Goal: Information Seeking & Learning: Check status

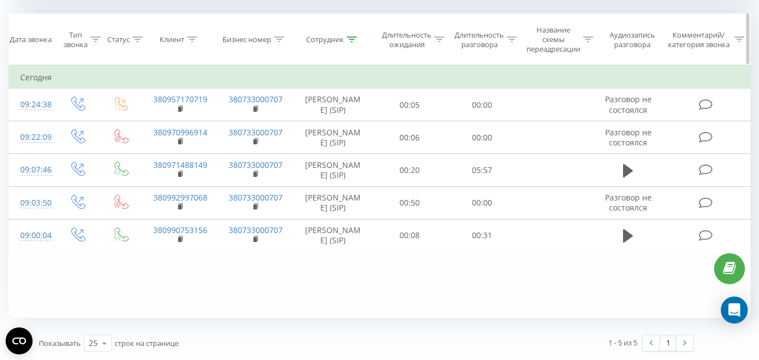
click at [351, 42] on icon at bounding box center [352, 39] width 10 height 6
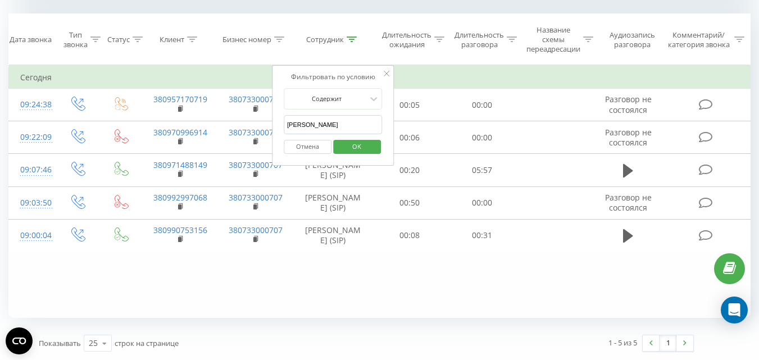
click at [321, 128] on input "[PERSON_NAME]" at bounding box center [333, 125] width 99 height 20
type input "[PERSON_NAME] [PERSON_NAME]"
click at [361, 147] on span "OK" at bounding box center [356, 146] width 31 height 17
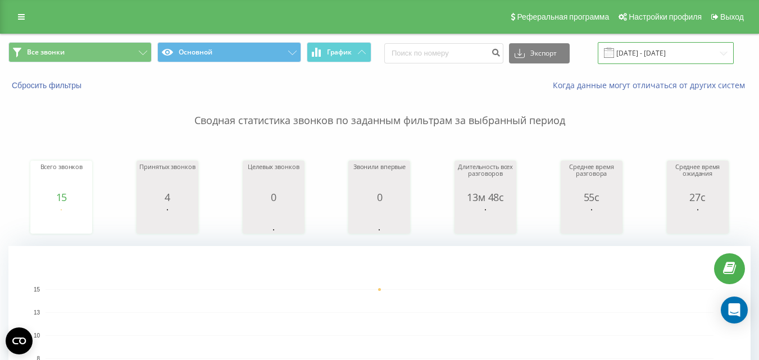
click at [649, 53] on input "[DATE] - [DATE]" at bounding box center [665, 53] width 136 height 22
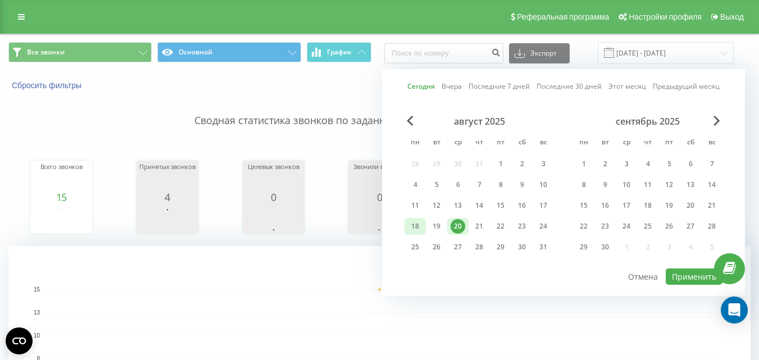
click at [412, 222] on div "18" at bounding box center [415, 226] width 15 height 15
click at [457, 225] on div "20" at bounding box center [457, 226] width 15 height 15
click at [692, 280] on button "Применить" at bounding box center [693, 276] width 57 height 16
type input "[DATE] - [DATE]"
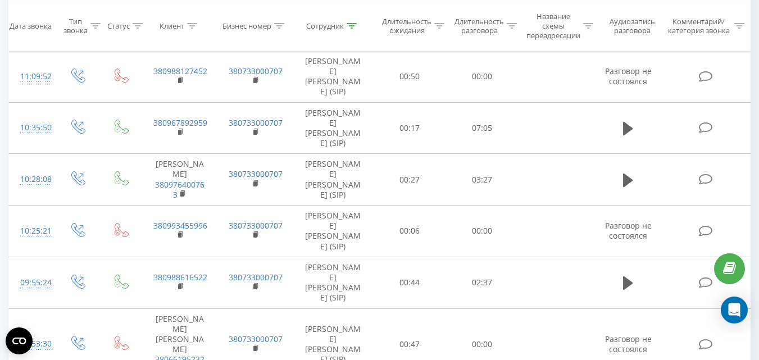
scroll to position [562, 0]
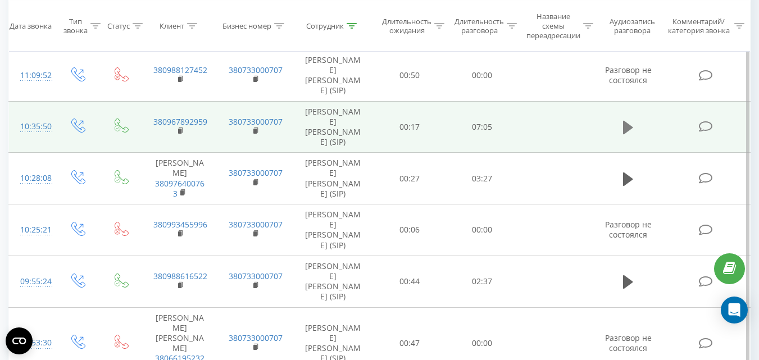
click at [624, 121] on icon at bounding box center [628, 127] width 10 height 13
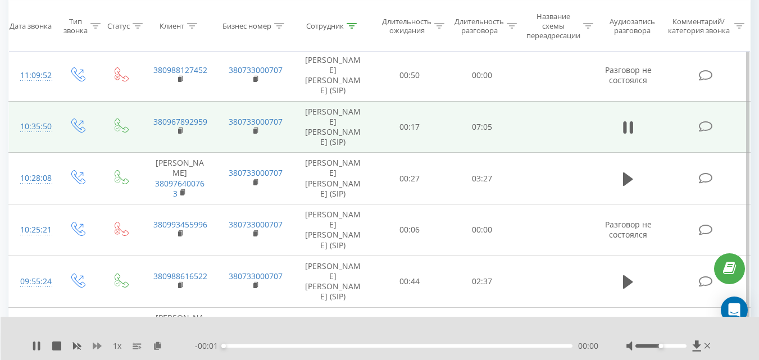
click at [94, 345] on icon at bounding box center [97, 346] width 9 height 7
click at [684, 345] on div at bounding box center [660, 345] width 51 height 3
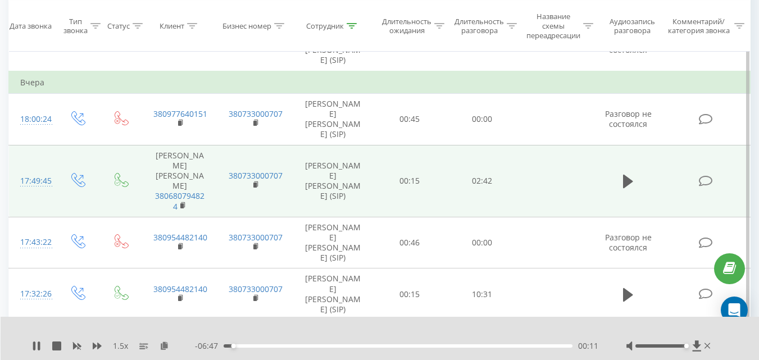
scroll to position [1291, 0]
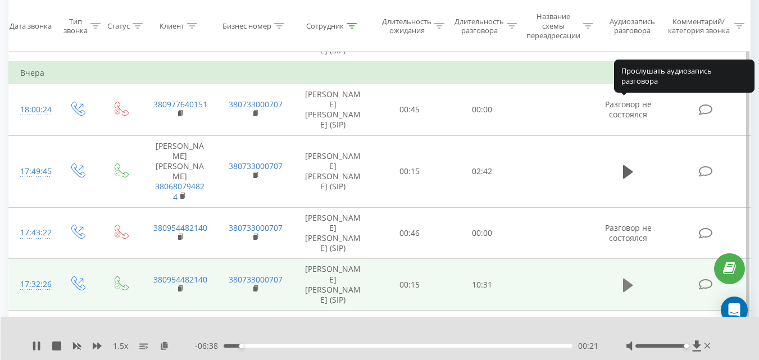
click at [627, 279] on icon at bounding box center [628, 285] width 10 height 13
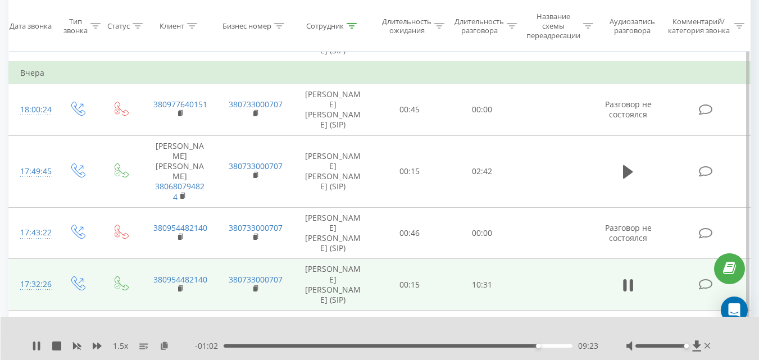
click at [546, 345] on div "09:23" at bounding box center [397, 345] width 349 height 3
click at [554, 344] on div "- 00:46 09:39 09:39" at bounding box center [396, 345] width 403 height 11
click at [555, 344] on div "- 00:45 09:40 09:40" at bounding box center [396, 345] width 403 height 11
click at [555, 345] on div "09:54" at bounding box center [397, 345] width 349 height 3
click at [565, 345] on div "10:13" at bounding box center [397, 345] width 349 height 3
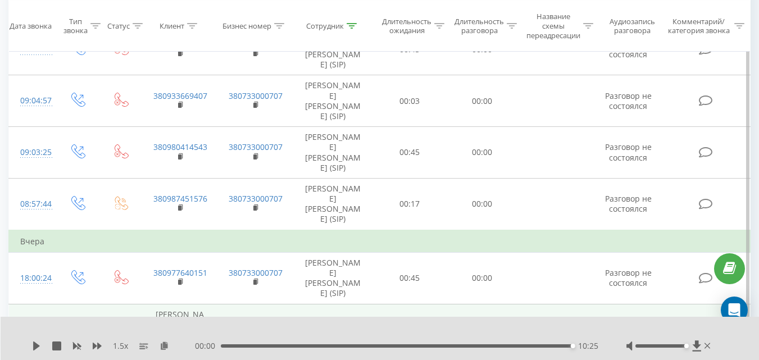
scroll to position [1179, 0]
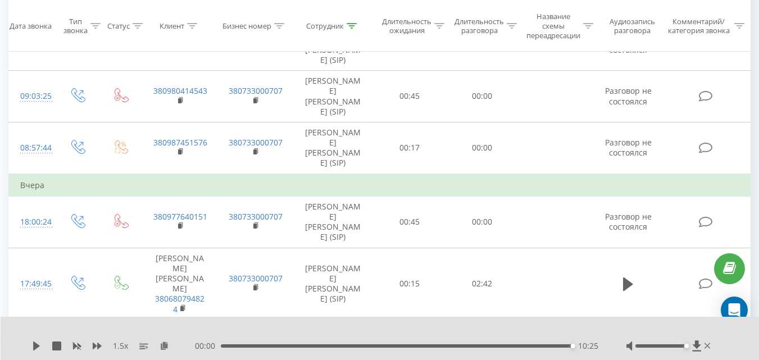
click at [189, 24] on icon at bounding box center [192, 26] width 10 height 6
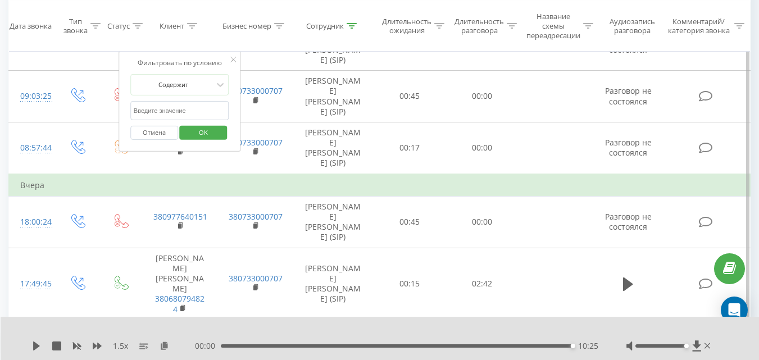
click at [177, 109] on input "text" at bounding box center [179, 111] width 99 height 20
paste input "380681506219"
type input "380681506219"
click at [216, 135] on span "OK" at bounding box center [203, 132] width 31 height 17
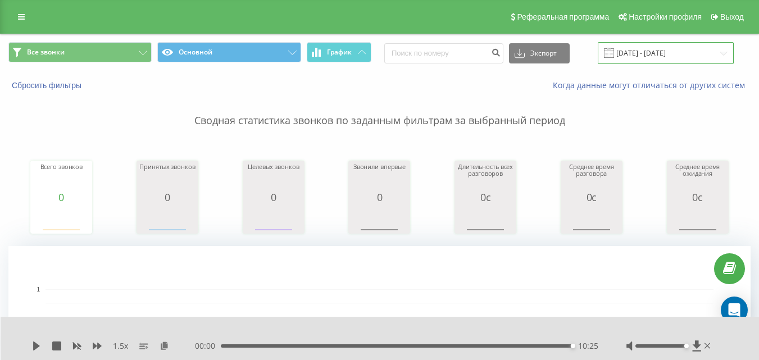
click at [638, 47] on input "[DATE] - [DATE]" at bounding box center [665, 53] width 136 height 22
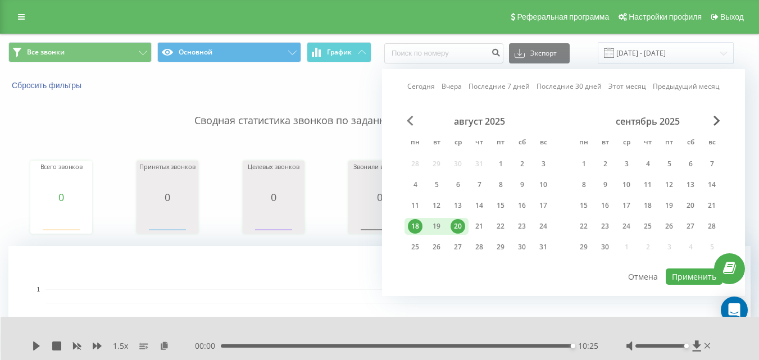
click at [411, 120] on span "Previous Month" at bounding box center [410, 121] width 7 height 10
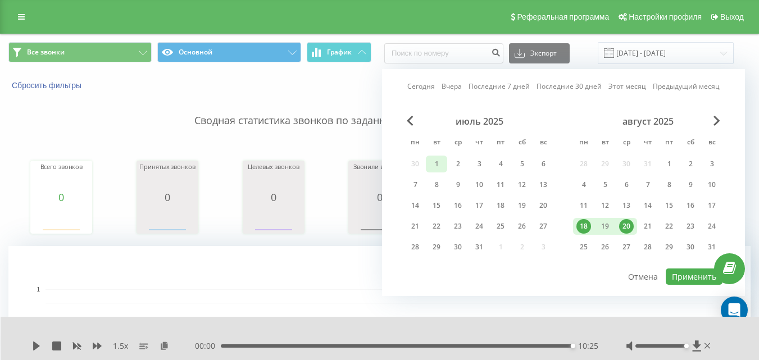
click at [437, 159] on div "1" at bounding box center [436, 164] width 15 height 15
click at [624, 227] on div "20" at bounding box center [626, 226] width 15 height 15
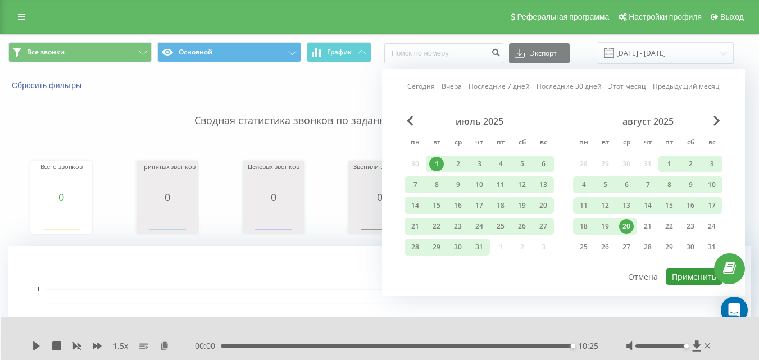
click at [687, 277] on button "Применить" at bounding box center [693, 276] width 57 height 16
type input "[DATE] - [DATE]"
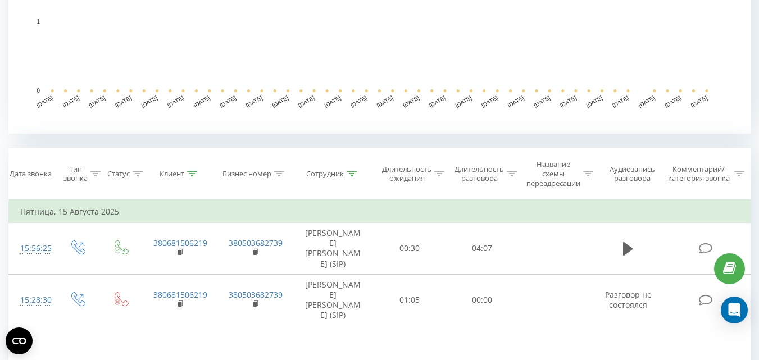
scroll to position [471, 0]
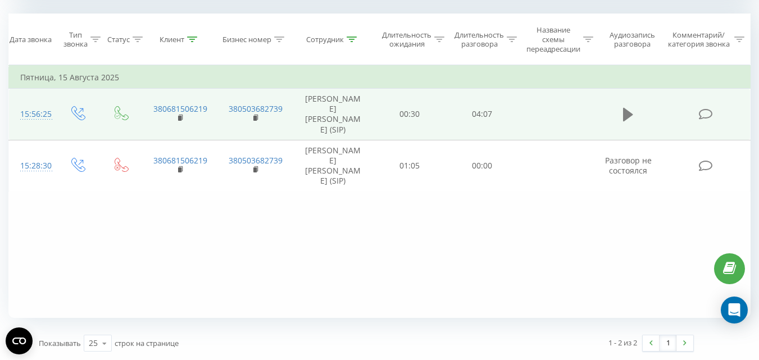
click at [626, 109] on icon at bounding box center [628, 114] width 10 height 13
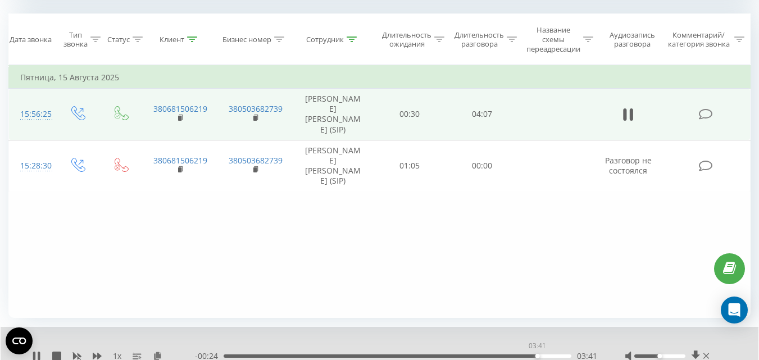
click at [537, 355] on div "03:41" at bounding box center [397, 355] width 348 height 3
click at [626, 107] on icon at bounding box center [628, 115] width 10 height 16
click at [194, 38] on icon at bounding box center [192, 39] width 10 height 6
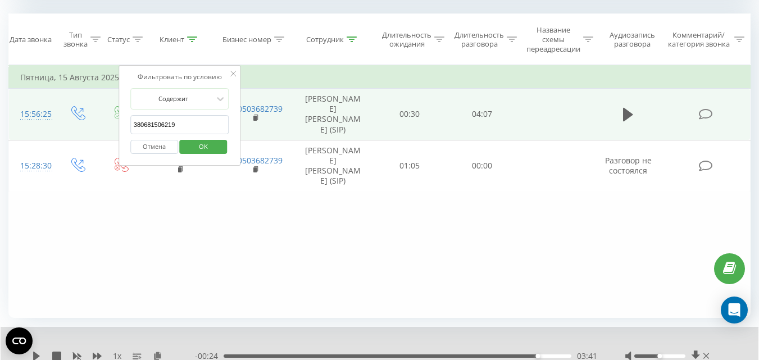
click at [157, 122] on input "380681506219" at bounding box center [179, 125] width 99 height 20
paste input "349209"
click at [202, 145] on span "OK" at bounding box center [203, 146] width 31 height 17
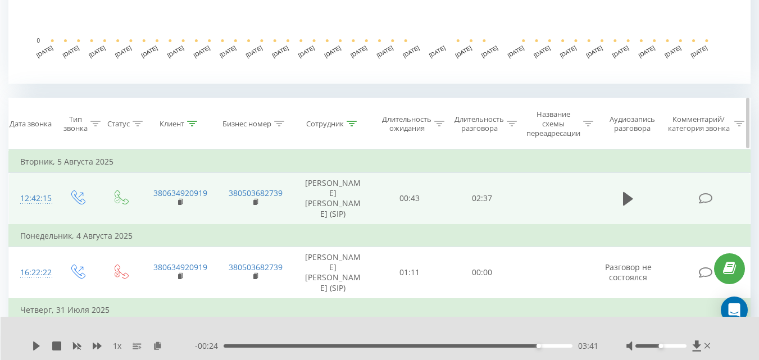
scroll to position [402, 0]
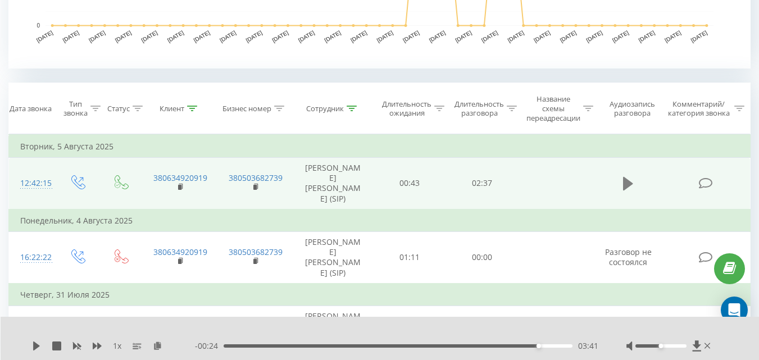
click at [628, 178] on icon at bounding box center [628, 183] width 10 height 13
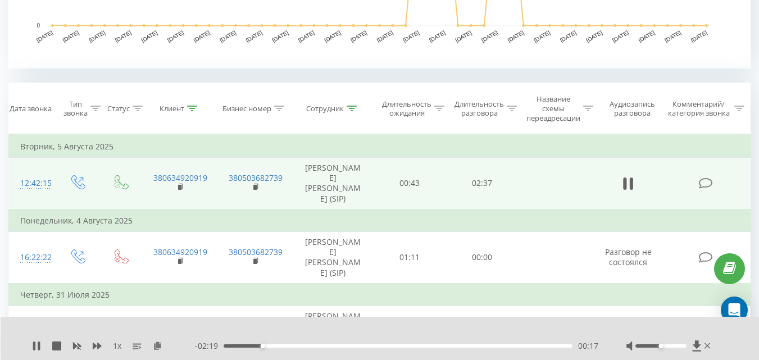
click at [686, 346] on div at bounding box center [660, 345] width 51 height 3
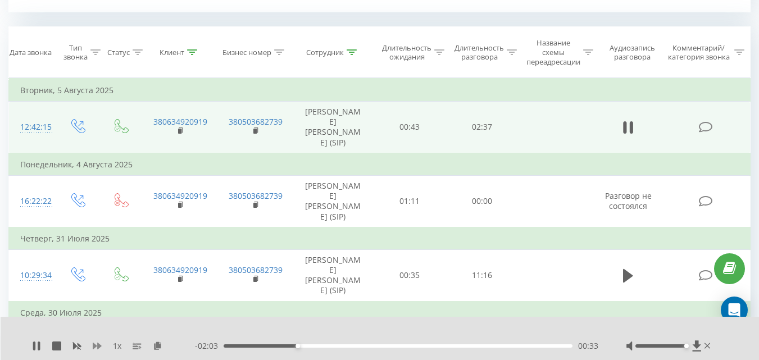
click at [94, 348] on icon at bounding box center [97, 346] width 9 height 7
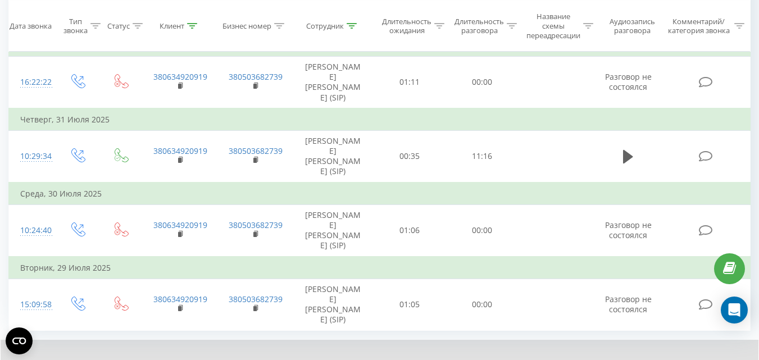
scroll to position [582, 0]
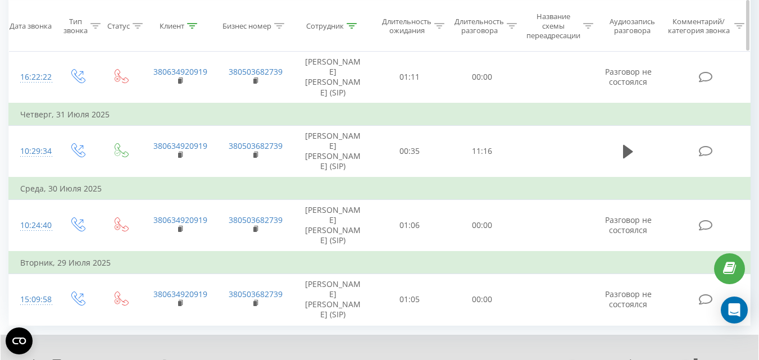
click at [189, 26] on icon at bounding box center [192, 26] width 10 height 6
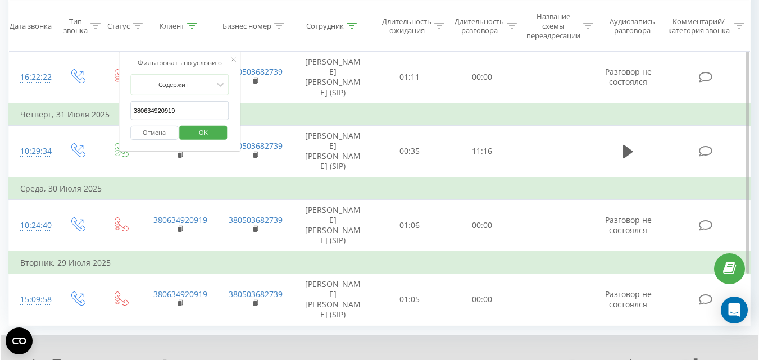
click at [174, 108] on input "380634920919" at bounding box center [179, 111] width 99 height 20
paste input "8289880"
type input "380682898809"
click at [208, 133] on span "OK" at bounding box center [203, 132] width 31 height 17
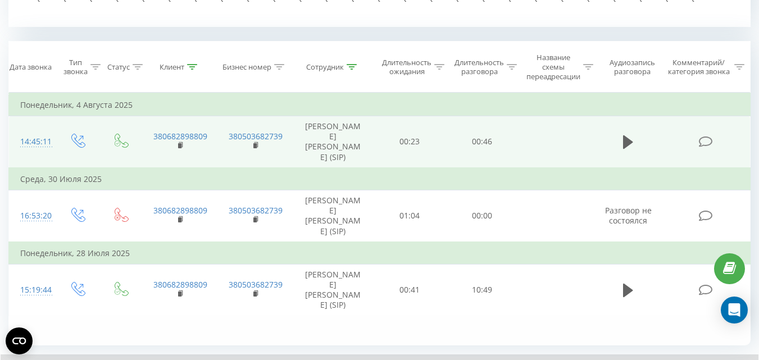
scroll to position [402, 0]
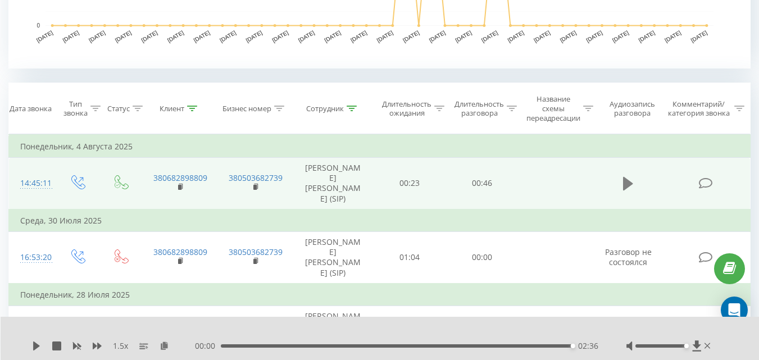
click at [629, 177] on icon at bounding box center [628, 183] width 10 height 13
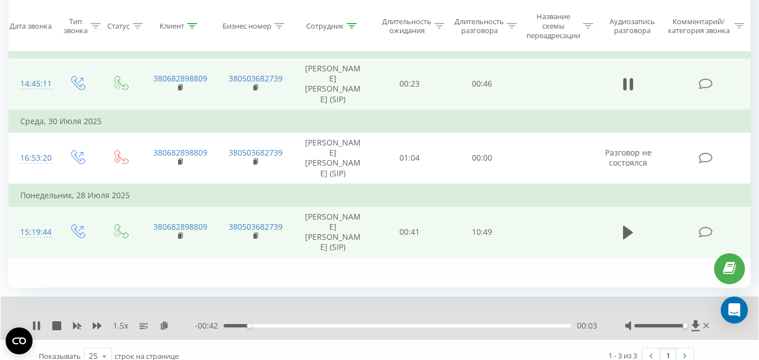
scroll to position [514, 0]
